Goal: Find specific page/section

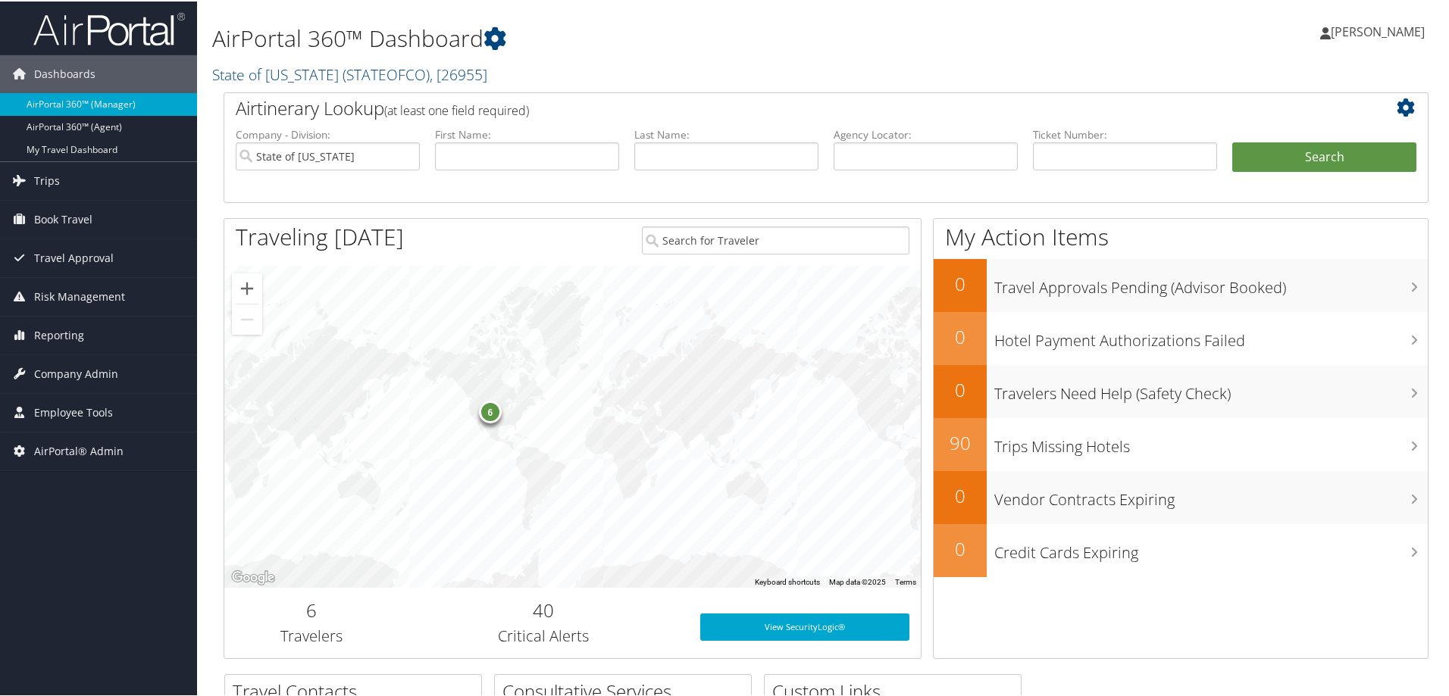
click at [461, 45] on h1 "AirPortal 360™ Dashboard" at bounding box center [621, 37] width 818 height 32
click at [487, 77] on h2 "State of Colorado ( STATEOFCO ) , [ 26955 ]" at bounding box center [621, 72] width 818 height 26
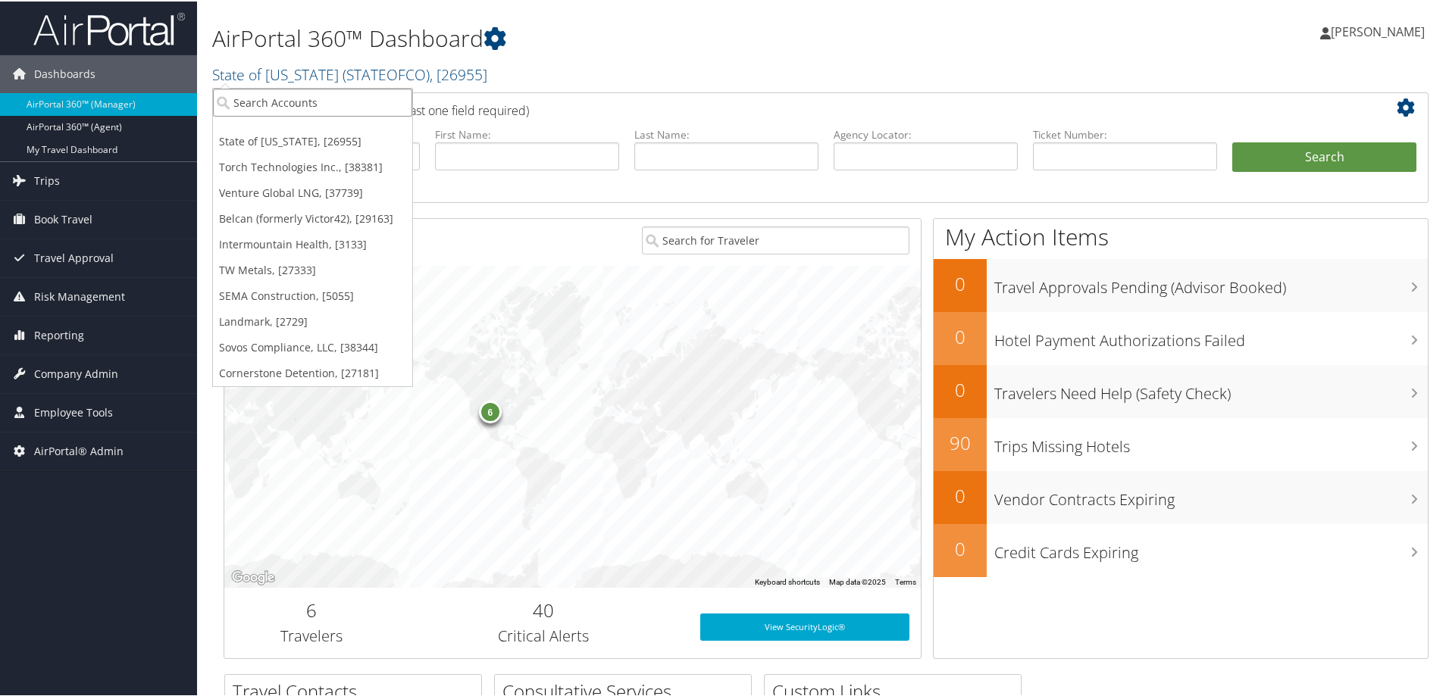
click at [270, 103] on input "search" at bounding box center [312, 101] width 199 height 28
type input "infuse medical"
click at [264, 130] on div "Infuse Medical (7454), [6109]" at bounding box center [313, 129] width 216 height 14
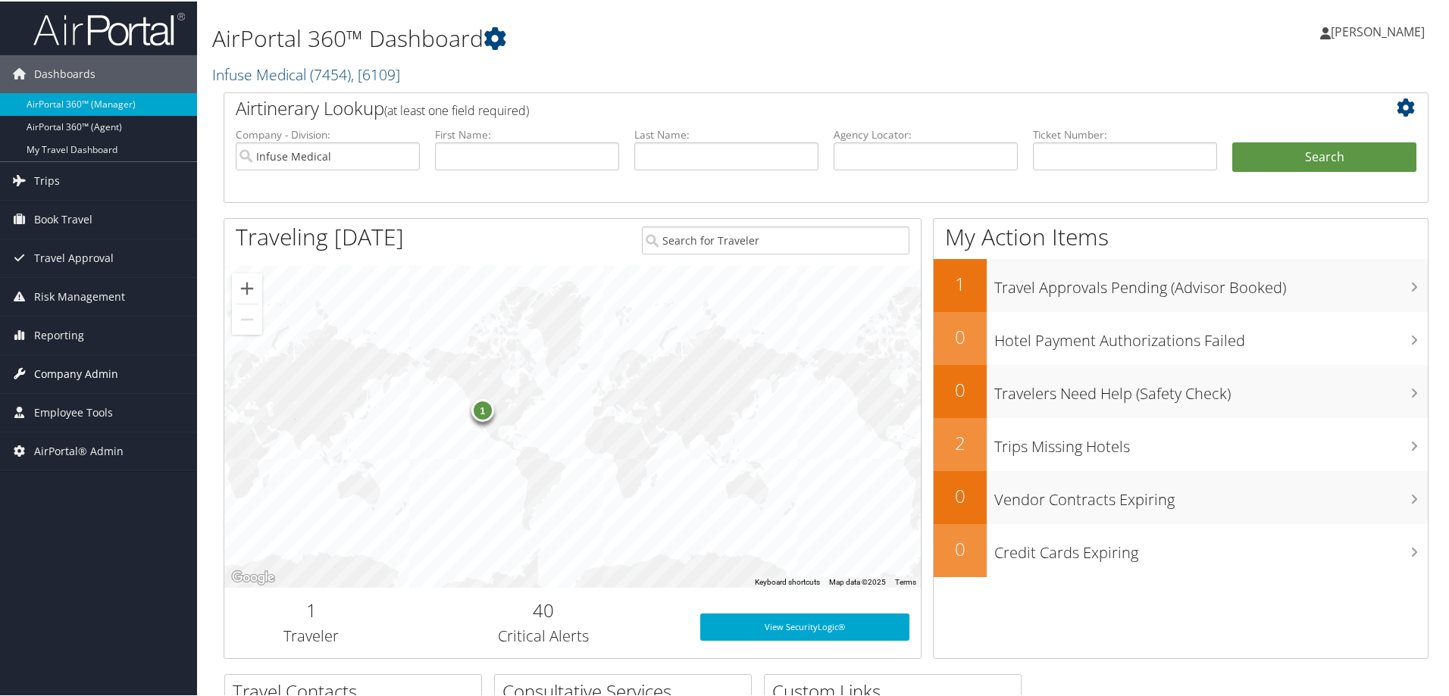
click at [62, 380] on span "Company Admin" at bounding box center [76, 373] width 84 height 38
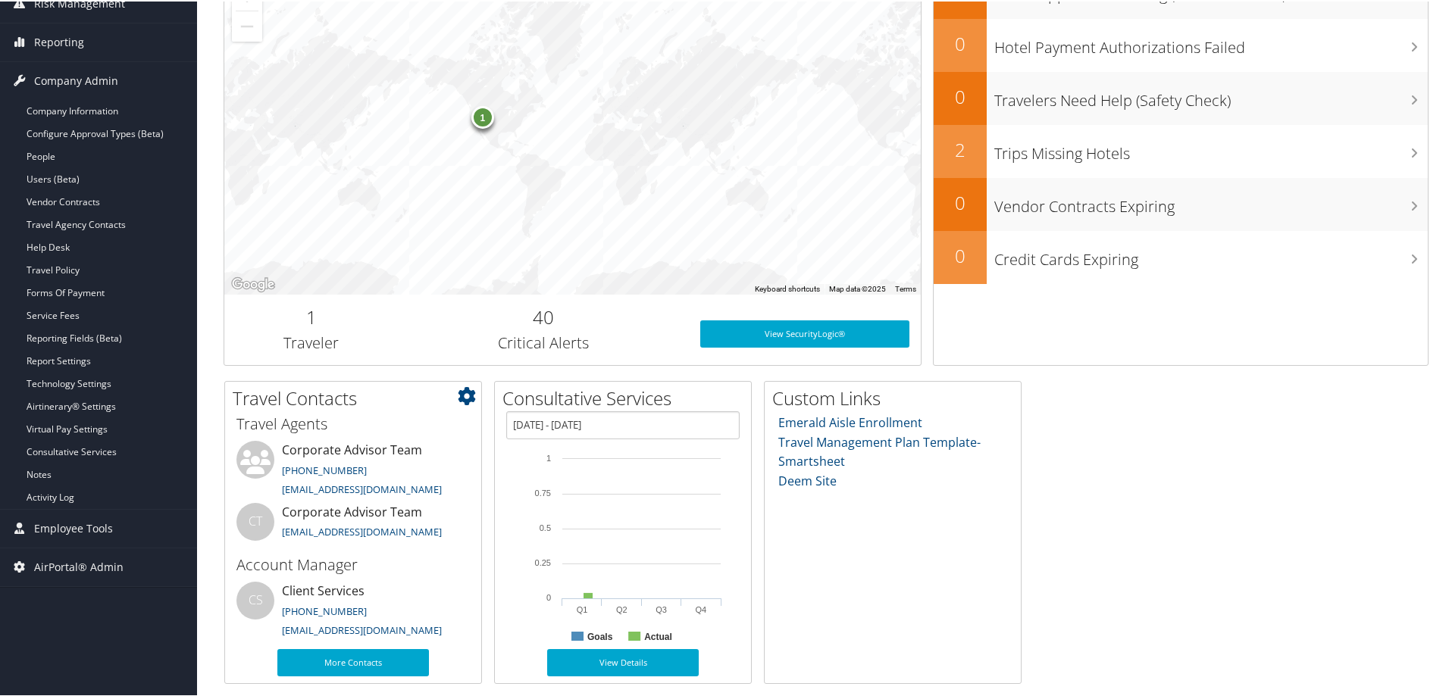
scroll to position [293, 0]
click at [50, 108] on link "Company Information" at bounding box center [98, 109] width 197 height 23
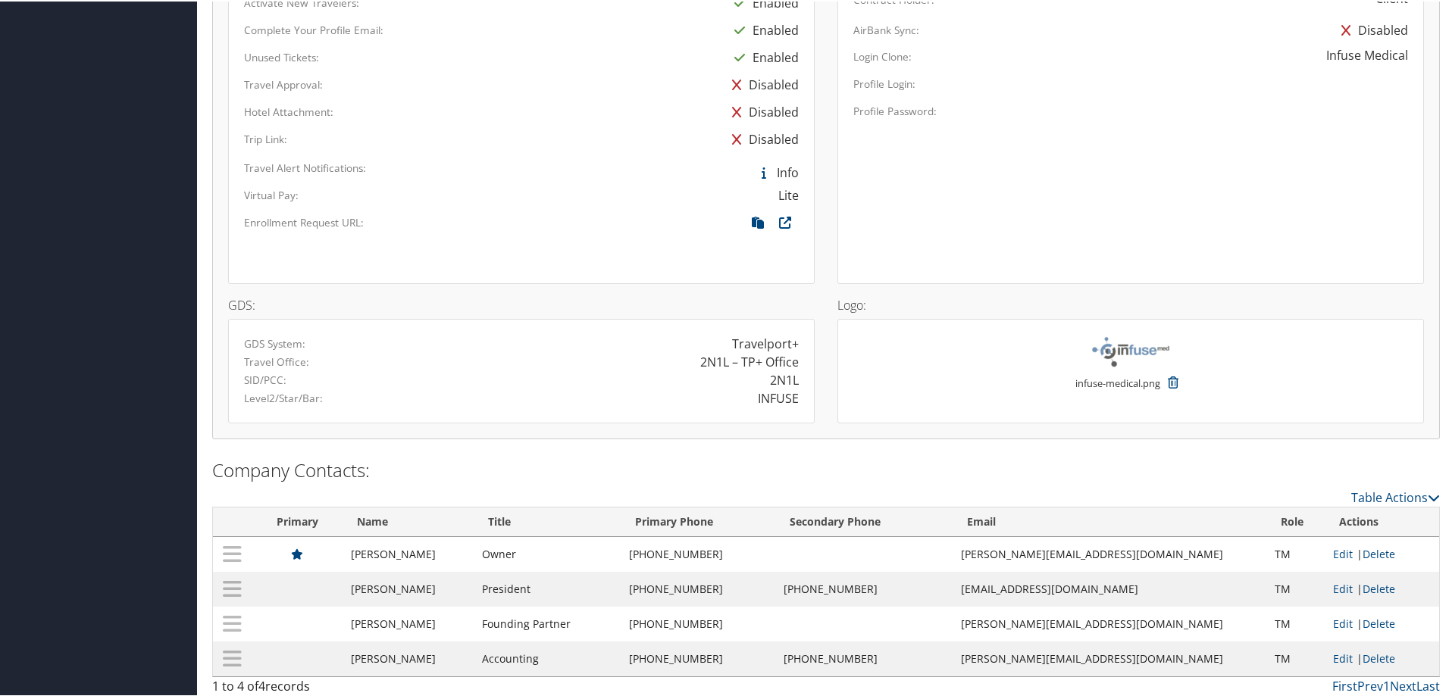
scroll to position [899, 0]
